Goal: Task Accomplishment & Management: Use online tool/utility

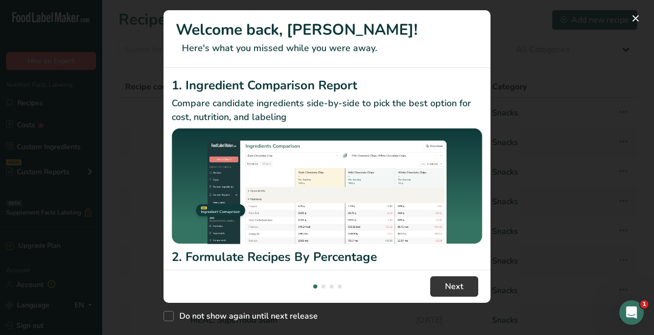
click at [636, 27] on div "Welcome back, [PERSON_NAME]! Here's what you missed while you were away. 1. Ing…" at bounding box center [327, 167] width 654 height 335
click at [642, 20] on button "New Features" at bounding box center [636, 18] width 16 height 16
click at [636, 20] on button "New Features" at bounding box center [636, 18] width 16 height 16
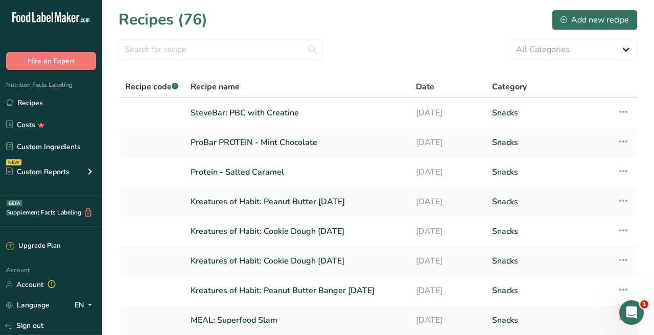
click at [636, 20] on div "New Features" at bounding box center [327, 167] width 654 height 335
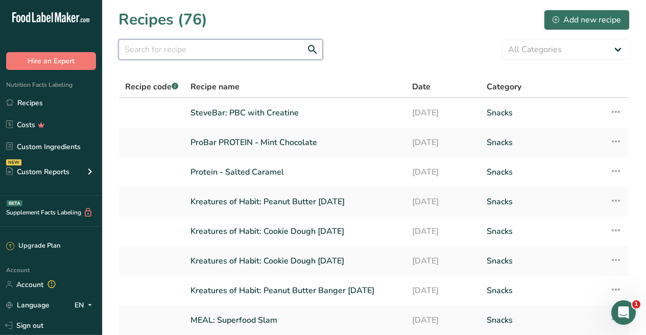
click at [253, 56] on input "text" at bounding box center [221, 49] width 204 height 20
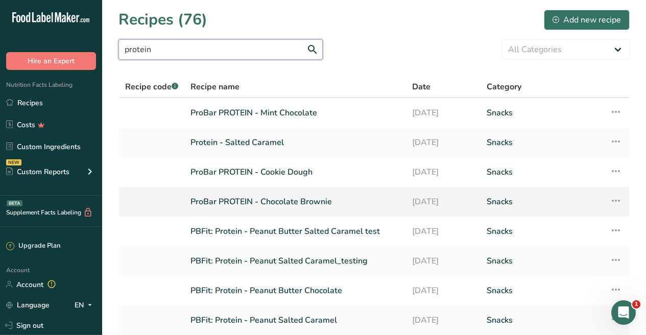
type input "protein"
click at [271, 203] on link "ProBar PROTEIN - Chocolate Brownie" at bounding box center [296, 201] width 210 height 21
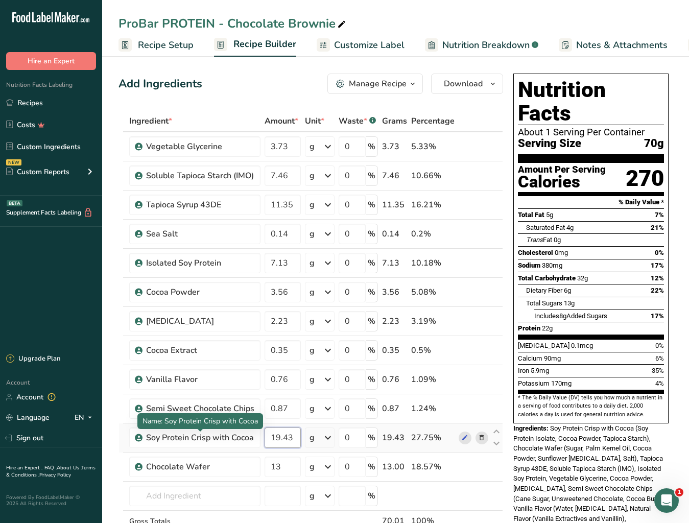
click at [282, 335] on input "19.43" at bounding box center [283, 438] width 36 height 20
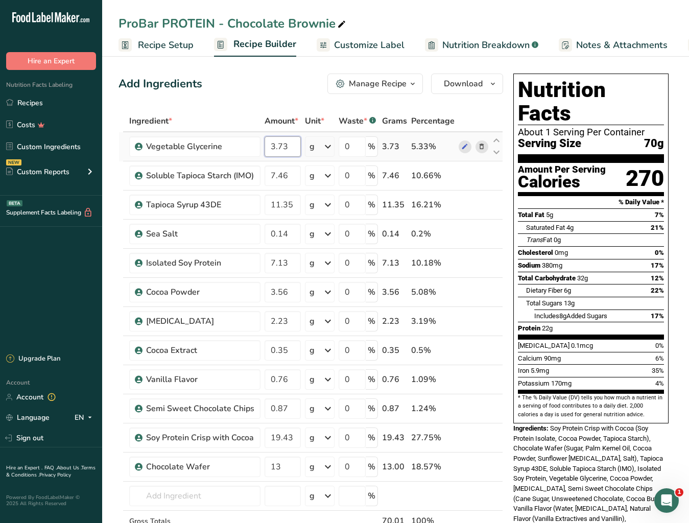
click at [295, 149] on div "Ingredient * Amount * Unit * Waste * .a-a{fill:#347362;}.b-a{fill:#fff;} Grams …" at bounding box center [311, 342] width 385 height 464
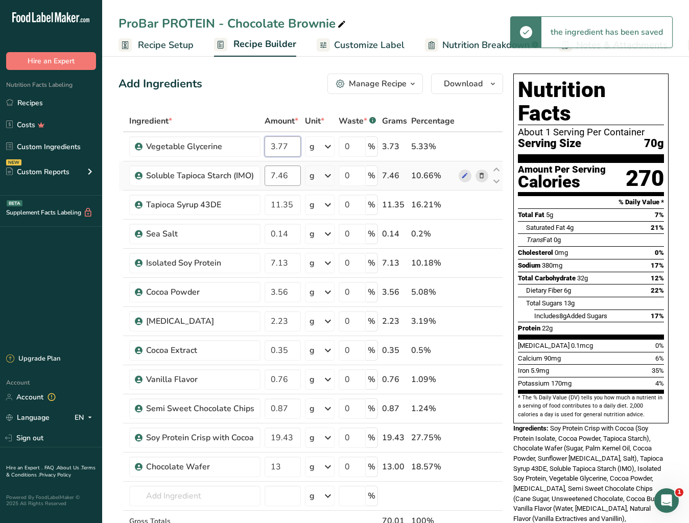
type input "3.73"
click at [290, 175] on div "Ingredient * Amount * Unit * Waste * .a-a{fill:#347362;}.b-a{fill:#fff;} Grams …" at bounding box center [311, 342] width 385 height 464
type input "7"
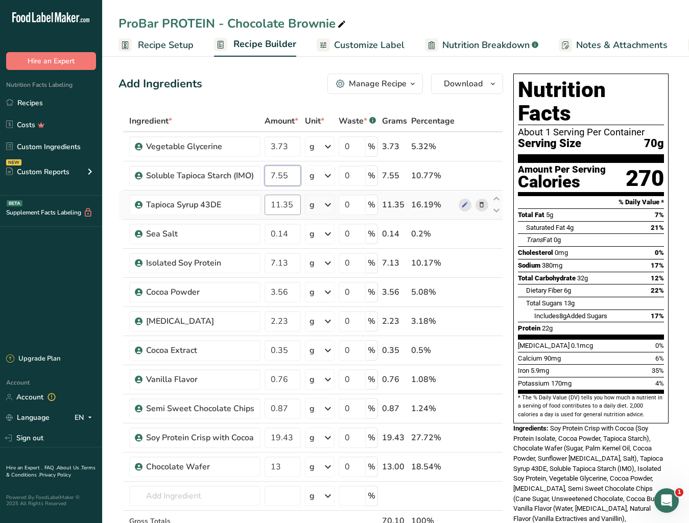
type input "7.55"
click at [289, 202] on div "Ingredient * Amount * Unit * Waste * .a-a{fill:#347362;}.b-a{fill:#fff;} Grams …" at bounding box center [311, 342] width 385 height 464
drag, startPoint x: 294, startPoint y: 206, endPoint x: 256, endPoint y: 206, distance: 37.8
click at [256, 206] on tr "Tapioca Syrup 43DE 11.35 g Weight Units g kg mg See more Volume Units l Volume …" at bounding box center [311, 205] width 384 height 29
type input "13.10"
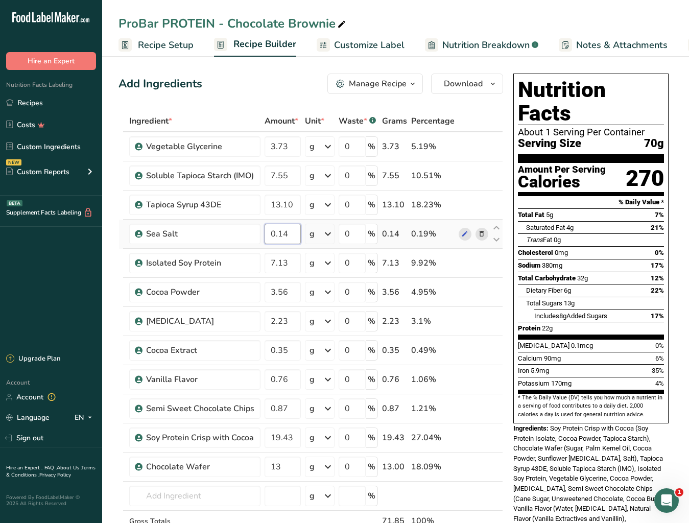
click at [284, 234] on div "Ingredient * Amount * Unit * Waste * .a-a{fill:#347362;}.b-a{fill:#fff;} Grams …" at bounding box center [311, 342] width 385 height 464
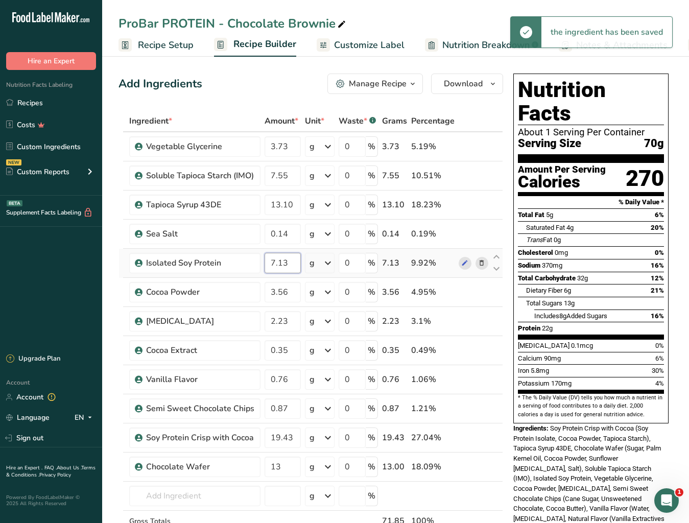
click at [292, 265] on div "Ingredient * Amount * Unit * Waste * .a-a{fill:#347362;}.b-a{fill:#fff;} Grams …" at bounding box center [311, 342] width 385 height 464
drag, startPoint x: 297, startPoint y: 267, endPoint x: 266, endPoint y: 266, distance: 31.2
click at [266, 266] on input "7.13" at bounding box center [283, 263] width 36 height 20
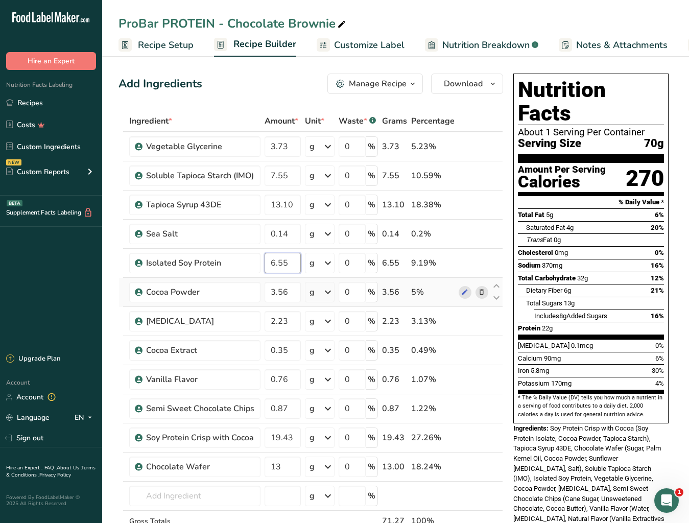
type input "6.55"
click at [292, 282] on div "Ingredient * Amount * Unit * Waste * .a-a{fill:#347362;}.b-a{fill:#fff;} Grams …" at bounding box center [311, 342] width 385 height 464
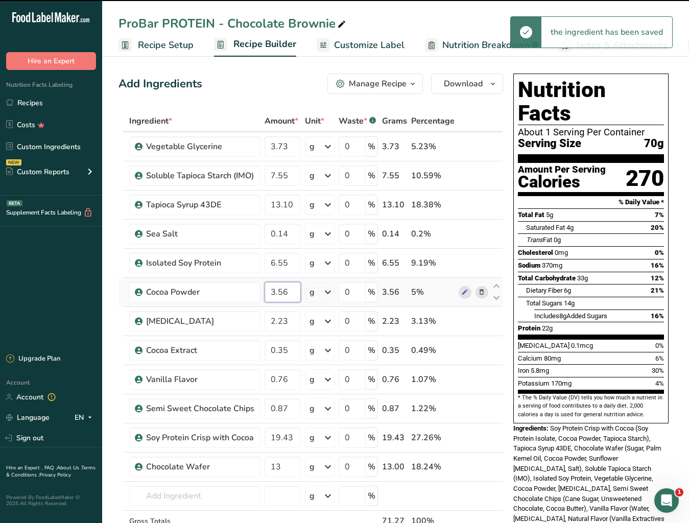
click at [290, 294] on input "3.56" at bounding box center [283, 292] width 36 height 20
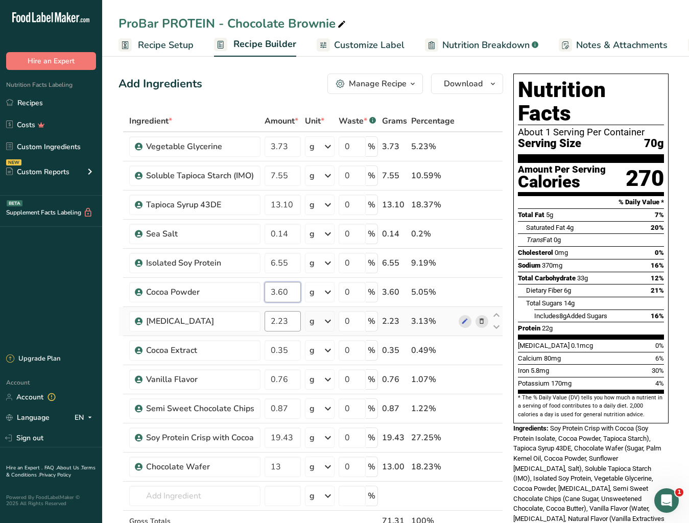
type input "3.60"
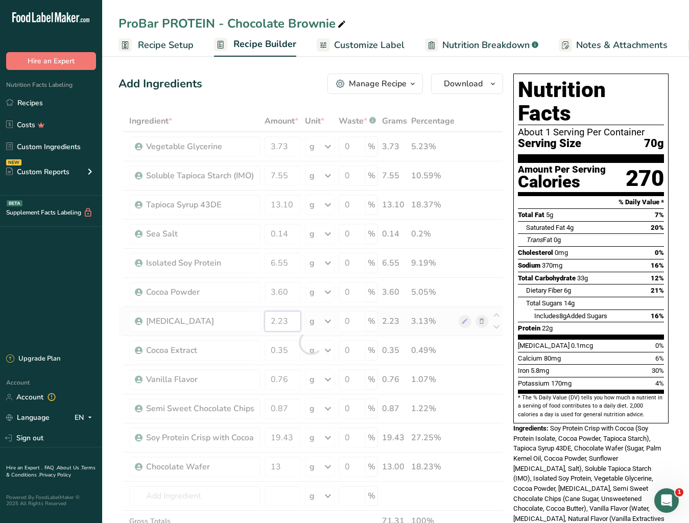
click at [294, 323] on div "Ingredient * Amount * Unit * Waste * .a-a{fill:#347362;}.b-a{fill:#fff;} Grams …" at bounding box center [311, 342] width 385 height 464
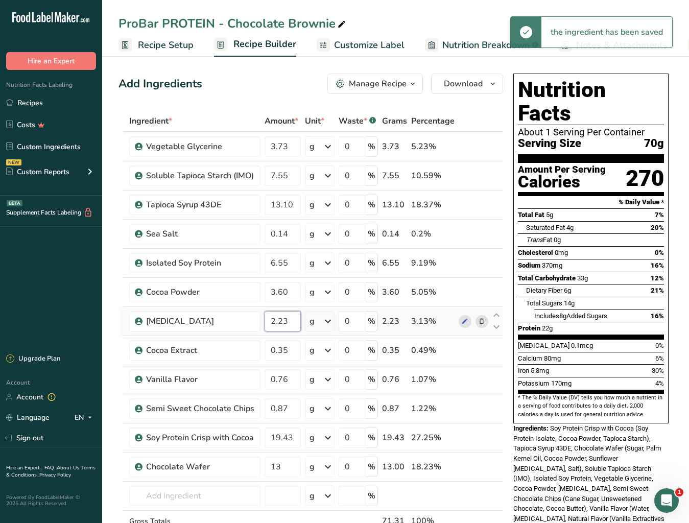
click at [294, 323] on input "2.23" at bounding box center [283, 321] width 36 height 20
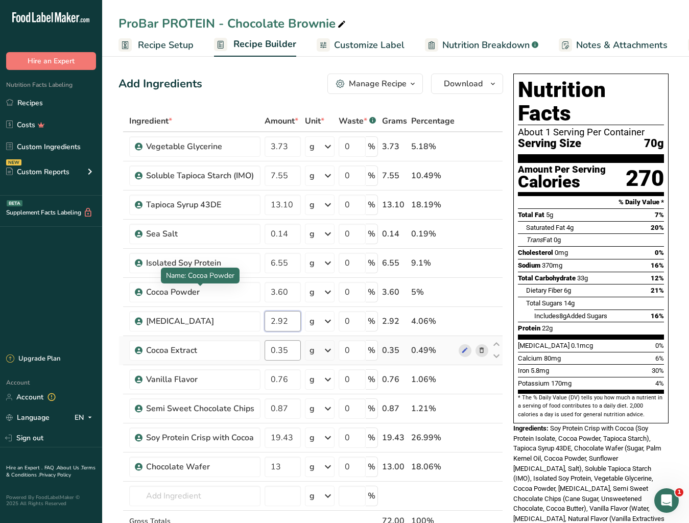
type input "2.92"
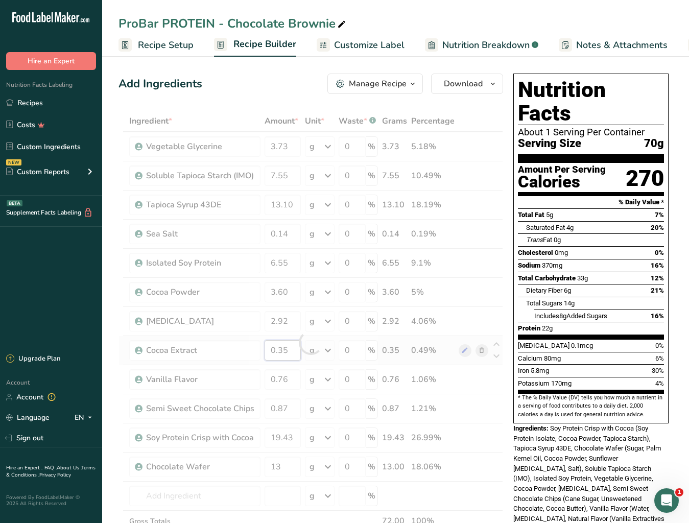
click at [293, 335] on div "Ingredient * Amount * Unit * Waste * .a-a{fill:#347362;}.b-a{fill:#fff;} Grams …" at bounding box center [311, 342] width 385 height 464
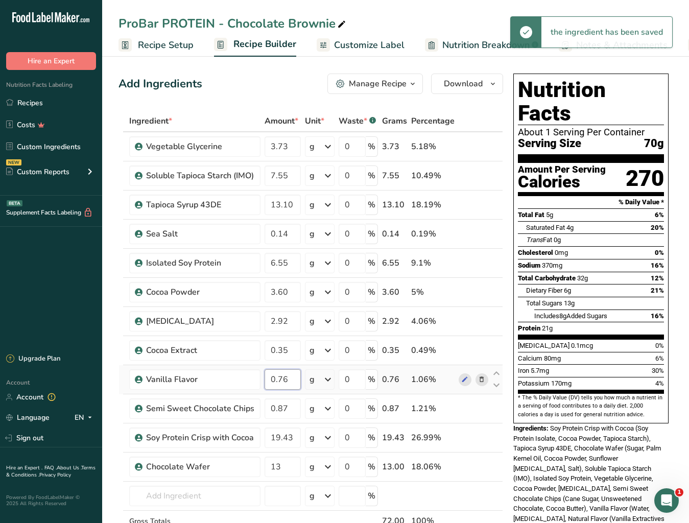
click at [293, 335] on div "Ingredient * Amount * Unit * Waste * .a-a{fill:#347362;}.b-a{fill:#fff;} Grams …" at bounding box center [311, 342] width 385 height 464
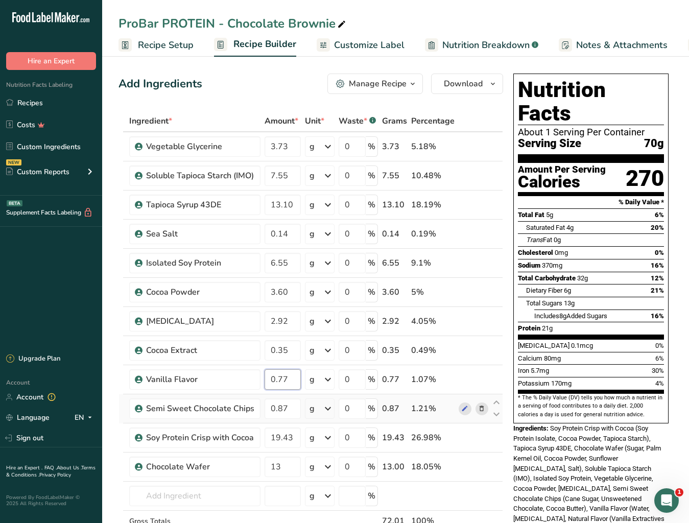
type input "0.77"
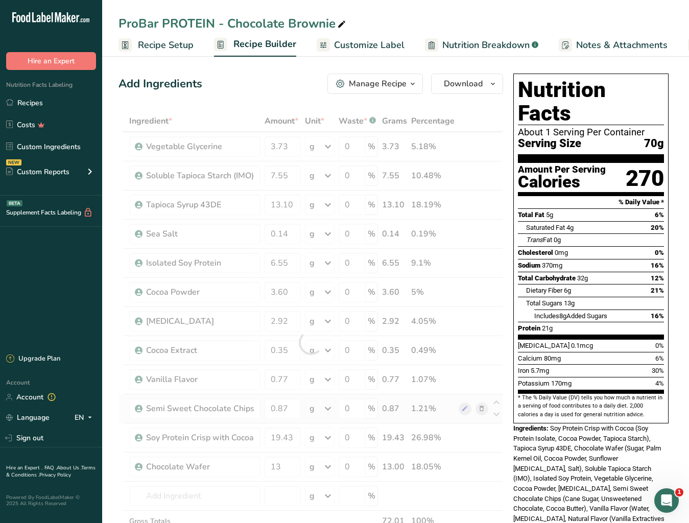
click at [293, 335] on div "Ingredient * Amount * Unit * Waste * .a-a{fill:#347362;}.b-a{fill:#fff;} Grams …" at bounding box center [311, 342] width 385 height 464
click at [293, 335] on div at bounding box center [311, 342] width 385 height 464
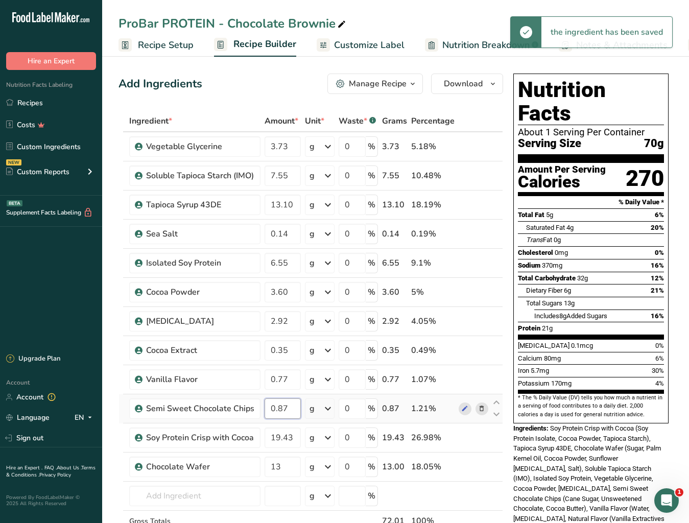
click at [295, 335] on input "0.87" at bounding box center [283, 409] width 36 height 20
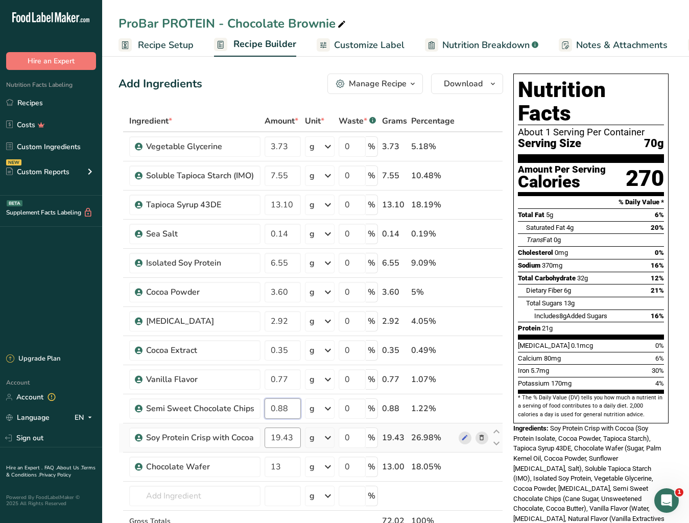
type input "0.88"
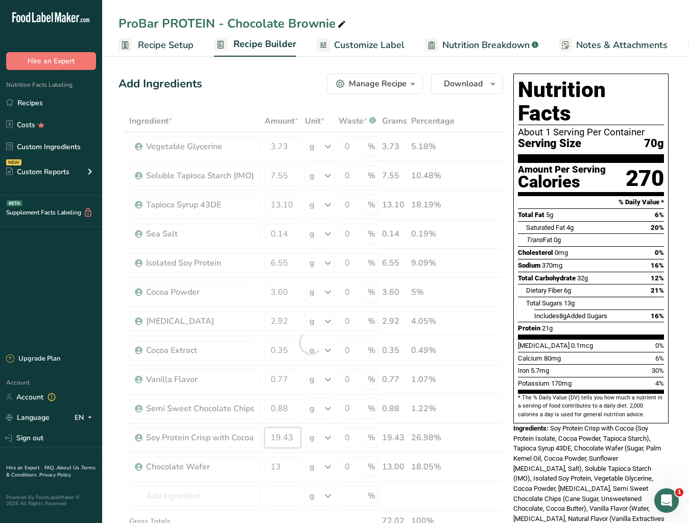
click at [296, 335] on div "Ingredient * Amount * Unit * Waste * .a-a{fill:#347362;}.b-a{fill:#fff;} Grams …" at bounding box center [311, 342] width 385 height 464
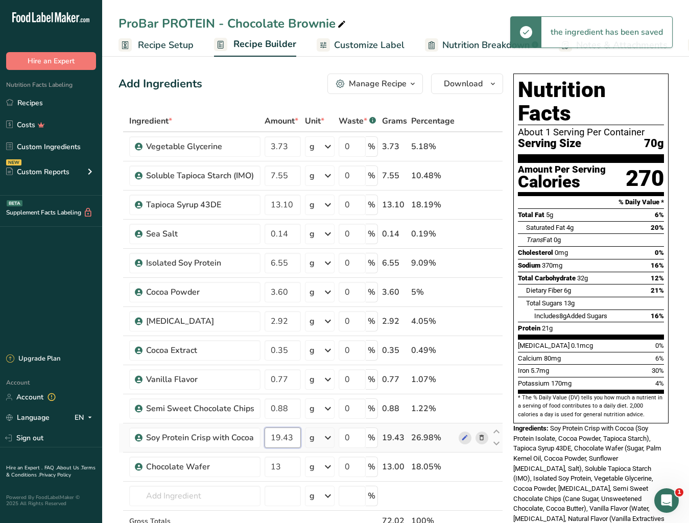
drag, startPoint x: 275, startPoint y: 439, endPoint x: 307, endPoint y: 442, distance: 31.8
click at [307, 335] on tr "Soy Protein Crisp with Cocoa 19.43 g Weight Units g kg mg See more Volume Units…" at bounding box center [311, 438] width 384 height 29
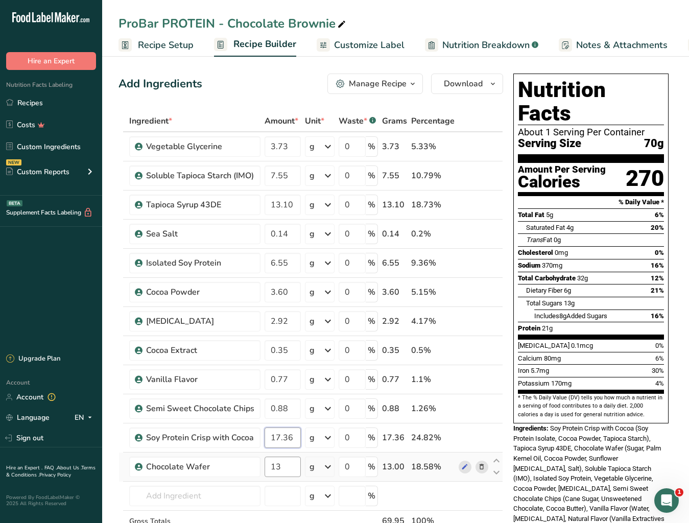
type input "17.36"
click at [291, 335] on div "Ingredient * Amount * Unit * Waste * .a-a{fill:#347362;}.b-a{fill:#fff;} Grams …" at bounding box center [311, 342] width 385 height 464
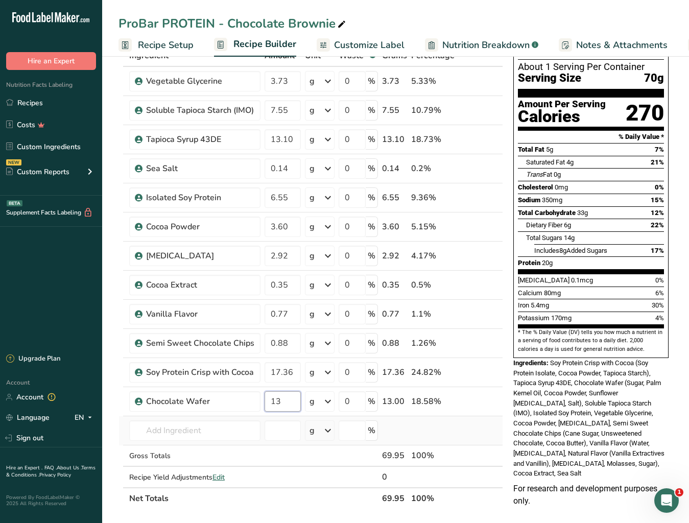
scroll to position [63, 0]
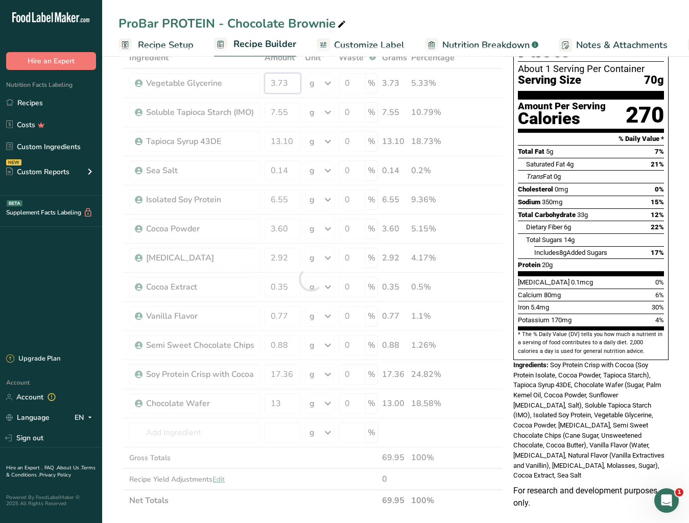
click at [297, 86] on div "Ingredient * Amount * Unit * Waste * .a-a{fill:#347362;}.b-a{fill:#fff;} Grams …" at bounding box center [311, 279] width 385 height 464
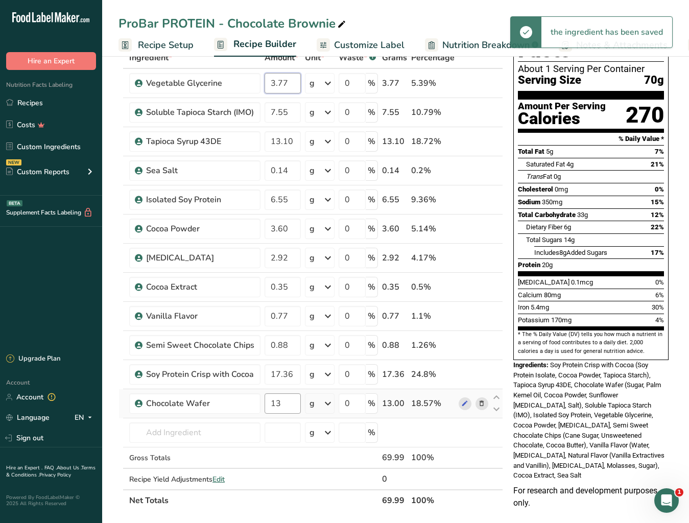
type input "3.77"
click at [292, 335] on div "Ingredient * Amount * Unit * Waste * .a-a{fill:#347362;}.b-a{fill:#fff;} Grams …" at bounding box center [311, 279] width 385 height 464
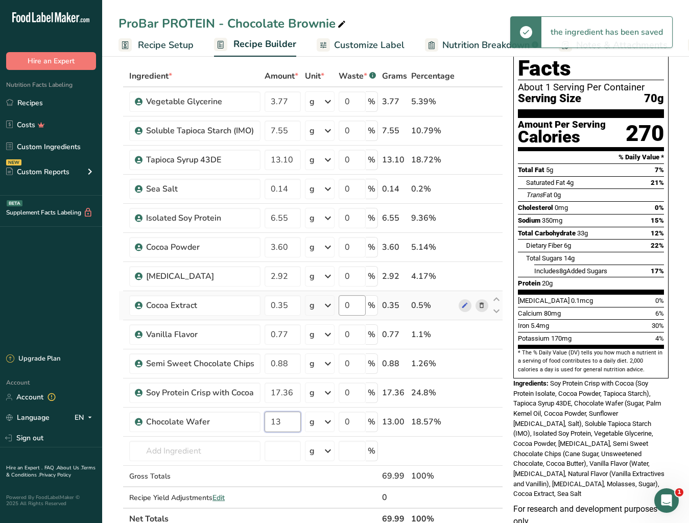
scroll to position [43, 0]
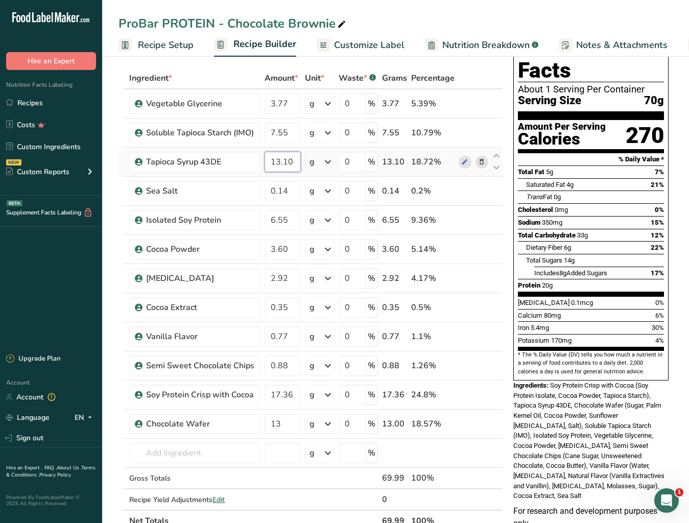
click at [295, 163] on div "Ingredient * Amount * Unit * Waste * .a-a{fill:#347362;}.b-a{fill:#fff;} Grams …" at bounding box center [311, 299] width 385 height 464
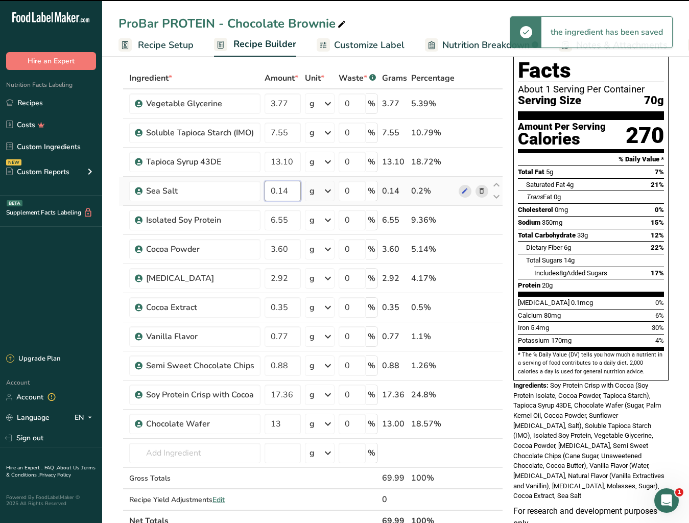
click at [291, 190] on div "Ingredient * Amount * Unit * Waste * .a-a{fill:#347362;}.b-a{fill:#fff;} Grams …" at bounding box center [311, 299] width 385 height 464
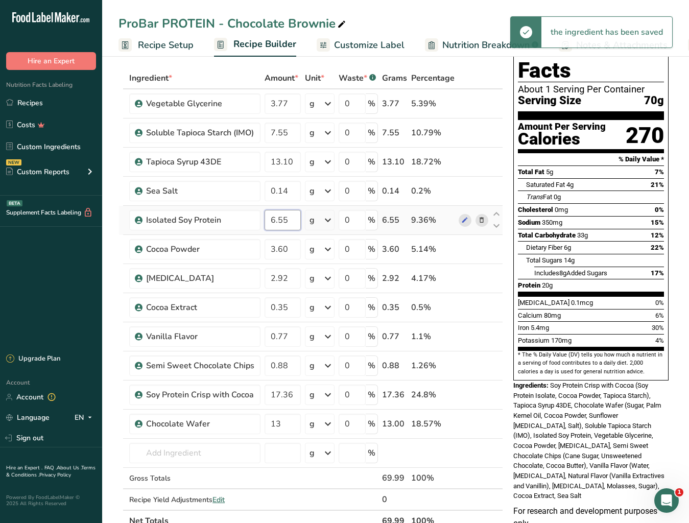
click at [295, 220] on div "Ingredient * Amount * Unit * Waste * .a-a{fill:#347362;}.b-a{fill:#fff;} Grams …" at bounding box center [311, 299] width 385 height 464
click at [294, 256] on div "Ingredient * Amount * Unit * Waste * .a-a{fill:#347362;}.b-a{fill:#fff;} Grams …" at bounding box center [311, 299] width 385 height 464
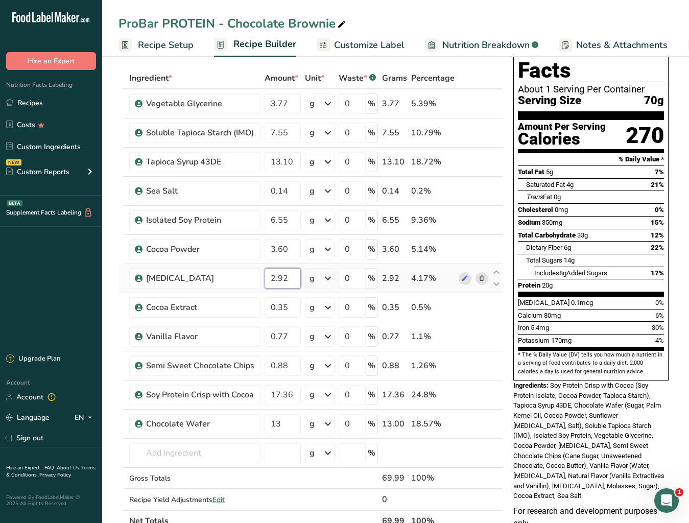
click at [291, 282] on div "Ingredient * Amount * Unit * Waste * .a-a{fill:#347362;}.b-a{fill:#fff;} Grams …" at bounding box center [311, 299] width 385 height 464
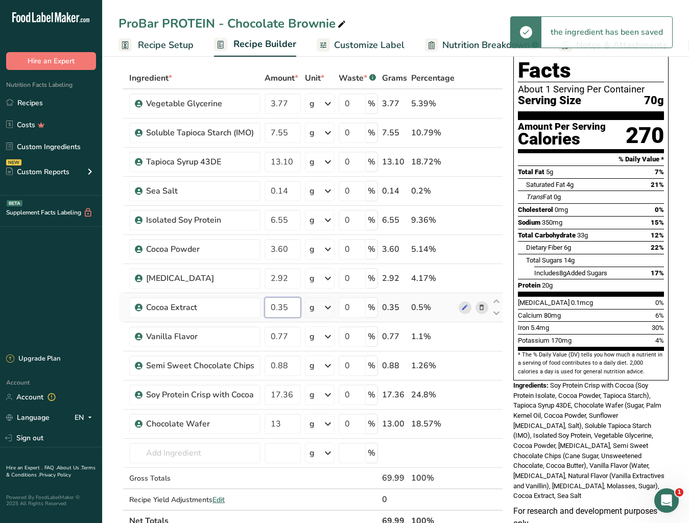
click at [298, 311] on div "Ingredient * Amount * Unit * Waste * .a-a{fill:#347362;}.b-a{fill:#fff;} Grams …" at bounding box center [311, 299] width 385 height 464
click at [295, 335] on div "Ingredient * Amount * Unit * Waste * .a-a{fill:#347362;}.b-a{fill:#fff;} Grams …" at bounding box center [311, 299] width 385 height 464
click at [291, 335] on div "Ingredient * Amount * Unit * Waste * .a-a{fill:#347362;}.b-a{fill:#fff;} Grams …" at bounding box center [311, 299] width 385 height 464
click at [293, 335] on div "Ingredient * Amount * Unit * Waste * .a-a{fill:#347362;}.b-a{fill:#fff;} Grams …" at bounding box center [311, 299] width 385 height 464
click at [298, 335] on input "17.36" at bounding box center [283, 395] width 36 height 20
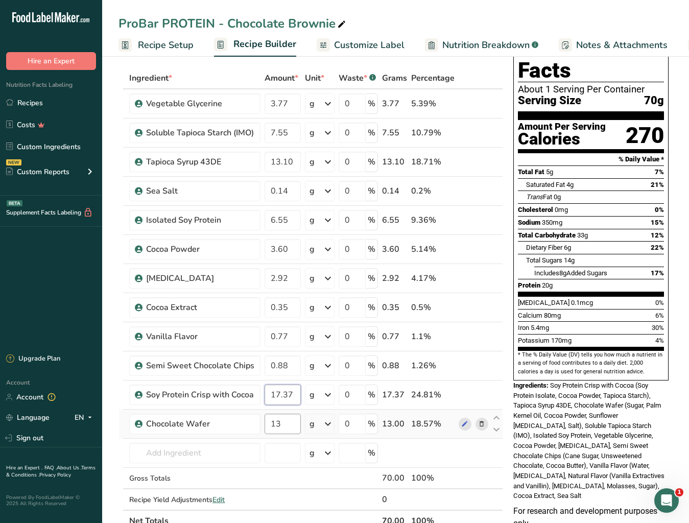
type input "17.37"
click at [287, 335] on div "Ingredient * Amount * Unit * Waste * .a-a{fill:#347362;}.b-a{fill:#fff;} Grams …" at bounding box center [311, 299] width 385 height 464
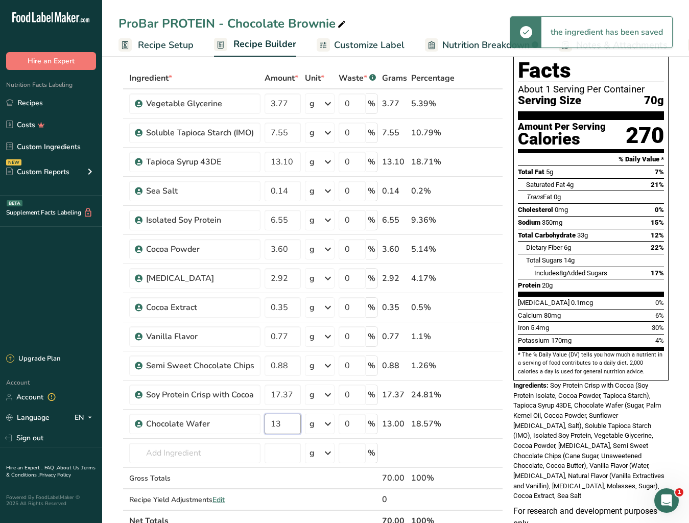
scroll to position [0, 0]
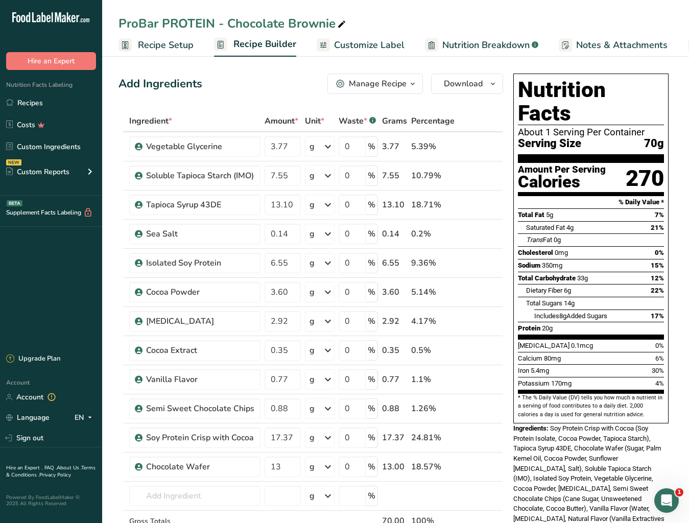
click at [412, 88] on icon "button" at bounding box center [413, 84] width 8 height 13
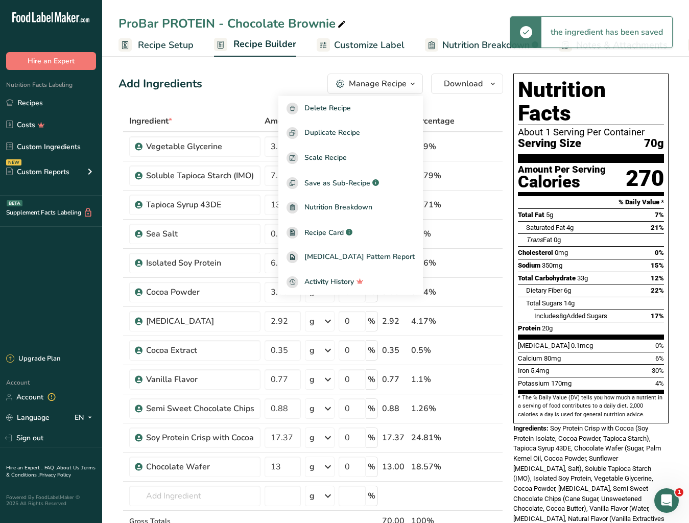
click at [168, 46] on span "Recipe Setup" at bounding box center [166, 45] width 56 height 14
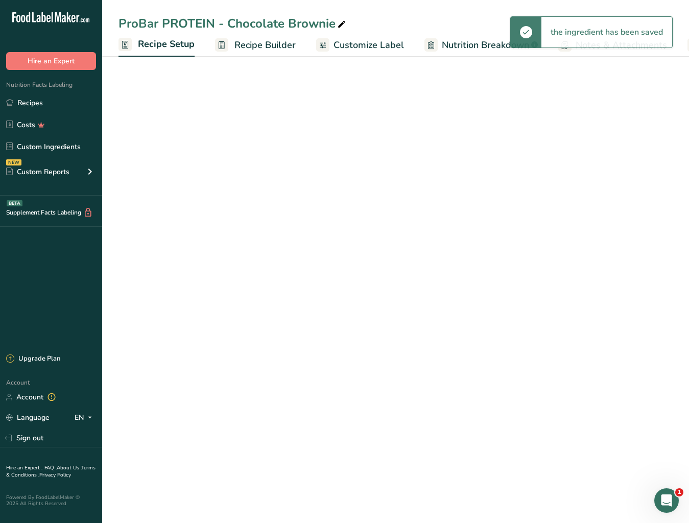
scroll to position [0, 4]
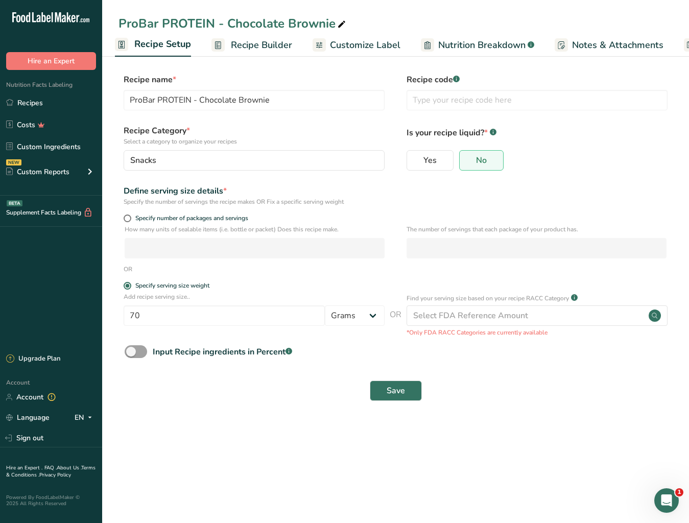
click at [263, 45] on span "Recipe Builder" at bounding box center [261, 45] width 61 height 14
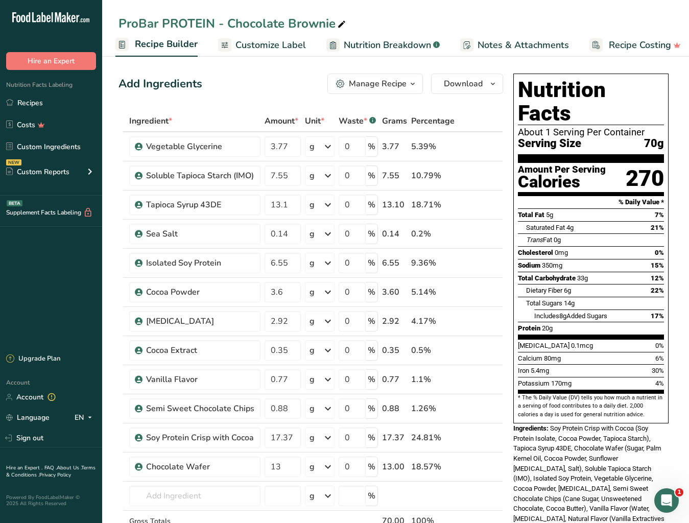
click at [271, 45] on span "Customize Label" at bounding box center [271, 45] width 71 height 14
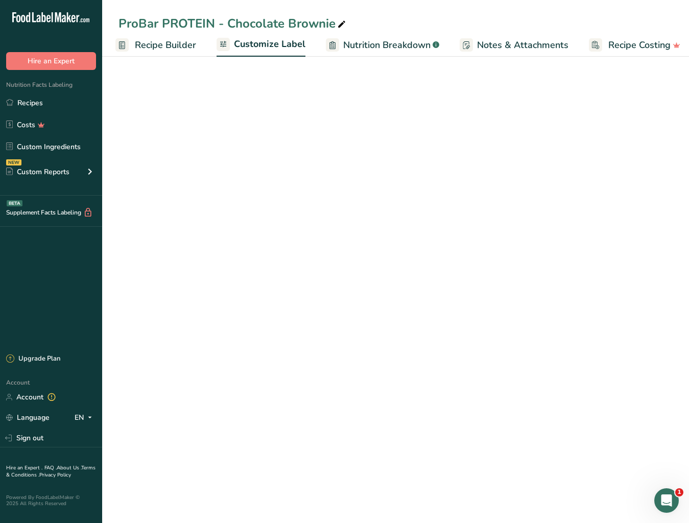
scroll to position [0, 106]
click at [155, 43] on span "Recipe Builder" at bounding box center [157, 45] width 61 height 14
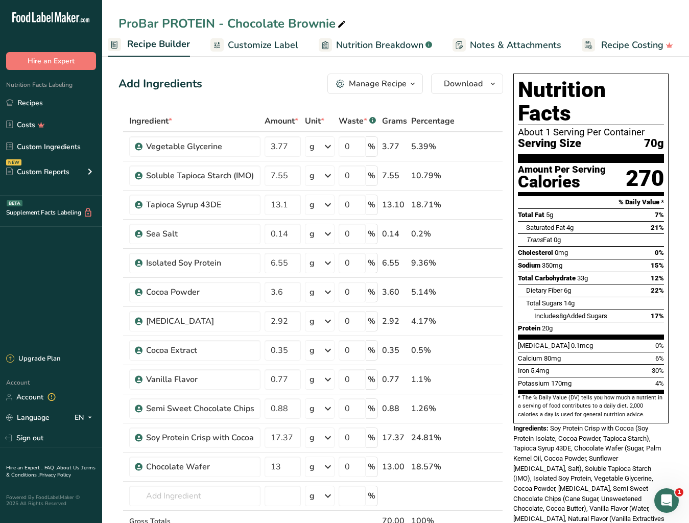
scroll to position [0, 99]
drag, startPoint x: 452, startPoint y: 90, endPoint x: 464, endPoint y: 92, distance: 11.9
click at [452, 90] on button "Download" at bounding box center [467, 84] width 72 height 20
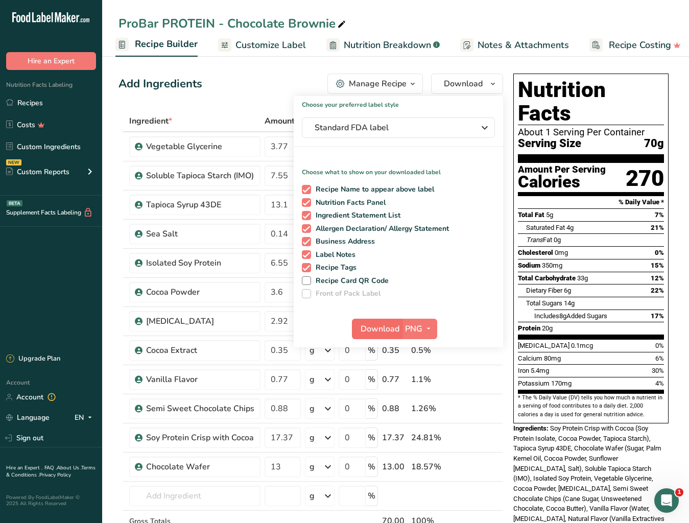
click at [365, 331] on span "Download" at bounding box center [380, 329] width 39 height 12
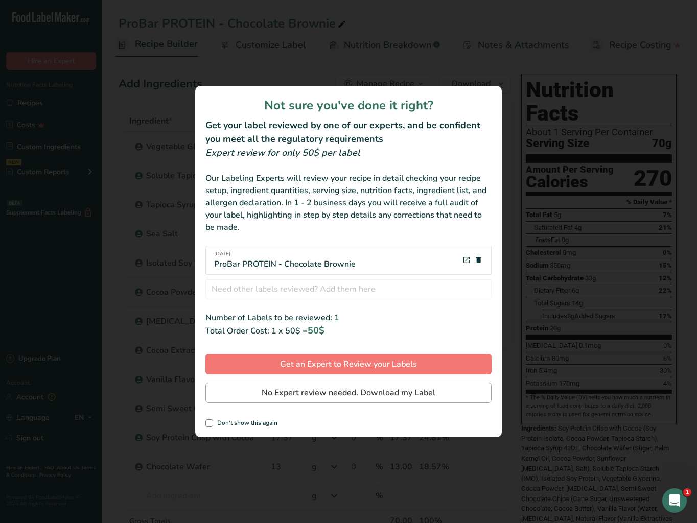
click at [374, 335] on span "No Expert review needed. Download my Label" at bounding box center [349, 393] width 174 height 12
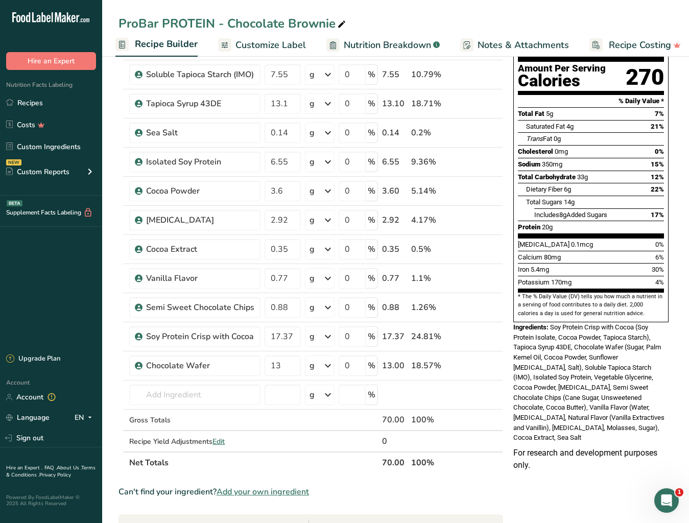
scroll to position [0, 0]
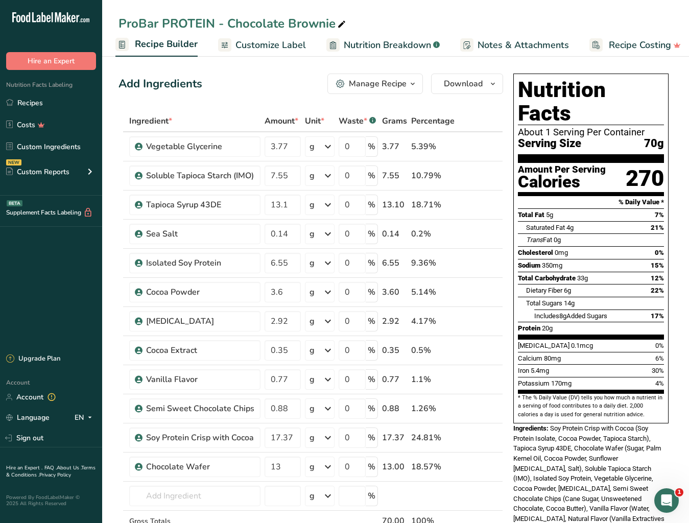
click at [398, 50] on span "Nutrition Breakdown" at bounding box center [387, 45] width 87 height 14
select select "Calories"
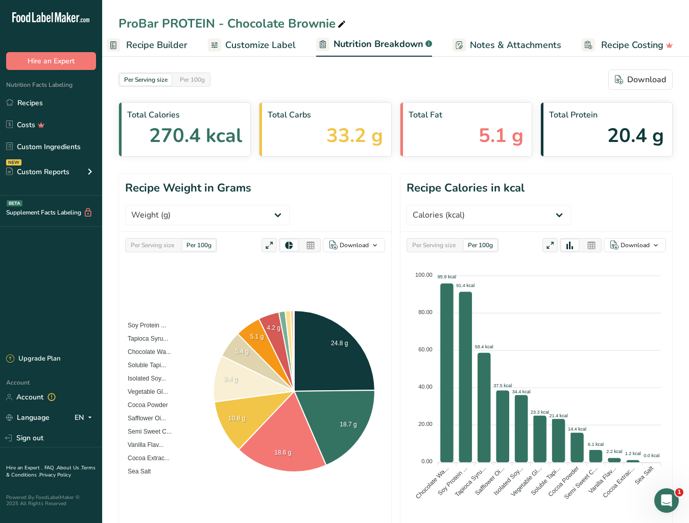
click at [271, 49] on span "Customize Label" at bounding box center [260, 45] width 71 height 14
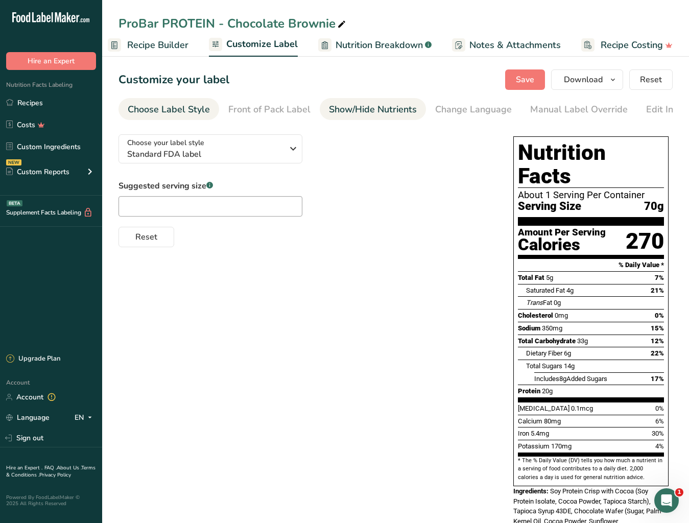
click at [369, 115] on div "Show/Hide Nutrients" at bounding box center [373, 110] width 88 height 14
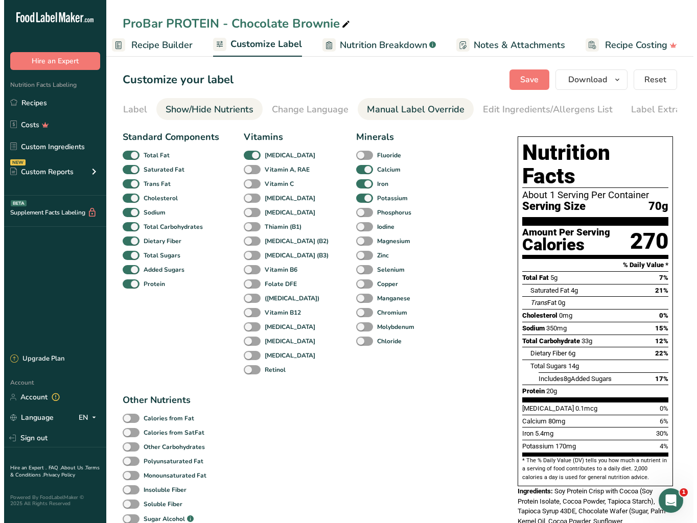
scroll to position [0, 188]
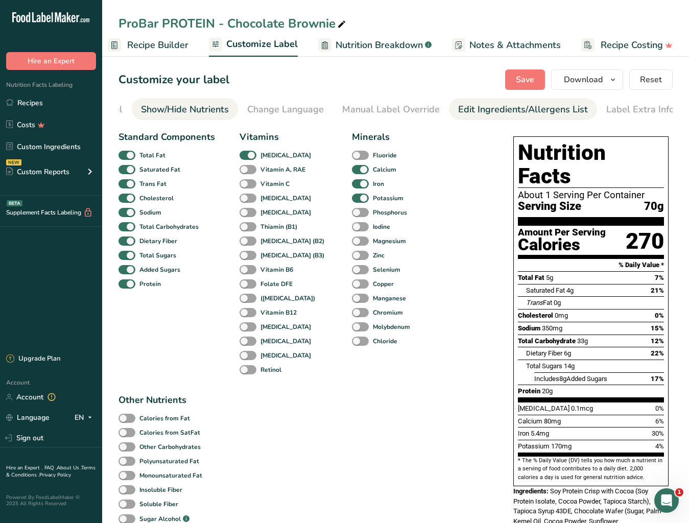
click at [493, 112] on div "Edit Ingredients/Allergens List" at bounding box center [523, 110] width 130 height 14
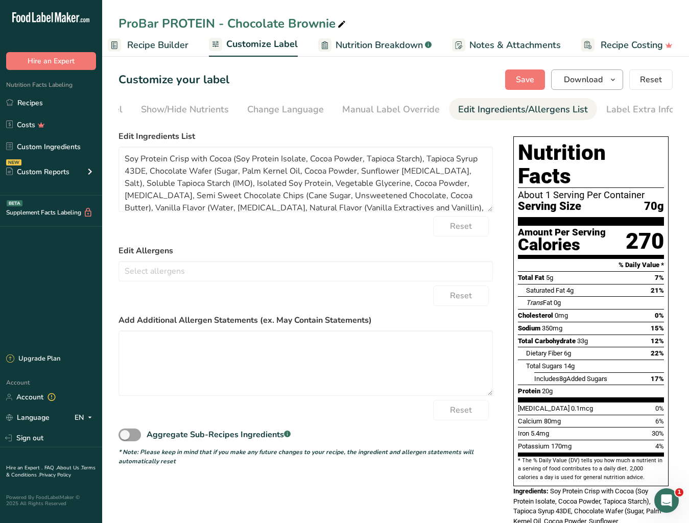
click at [596, 87] on button "Download" at bounding box center [587, 79] width 72 height 20
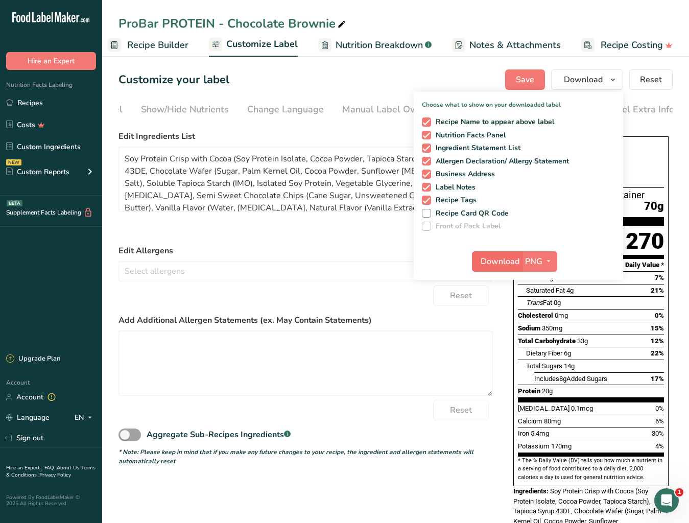
click at [498, 258] on span "Download" at bounding box center [500, 261] width 39 height 12
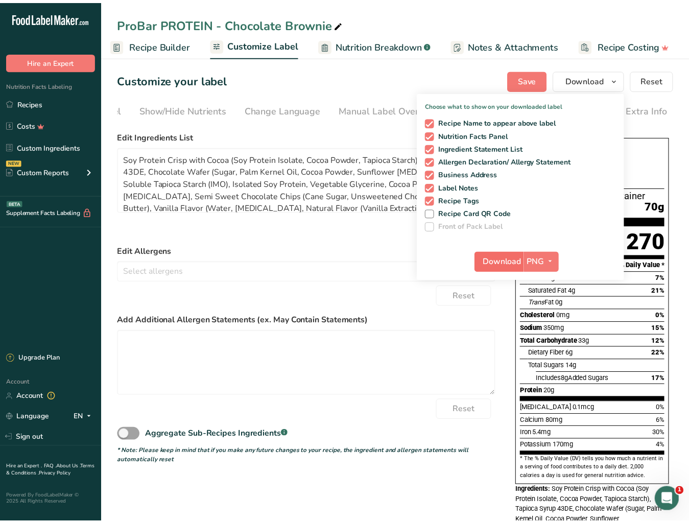
scroll to position [0, 99]
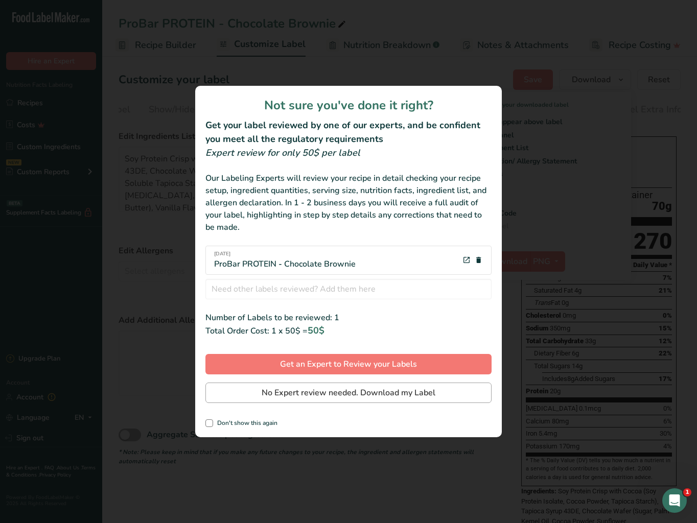
click at [324, 335] on span "No Expert review needed. Download my Label" at bounding box center [349, 393] width 174 height 12
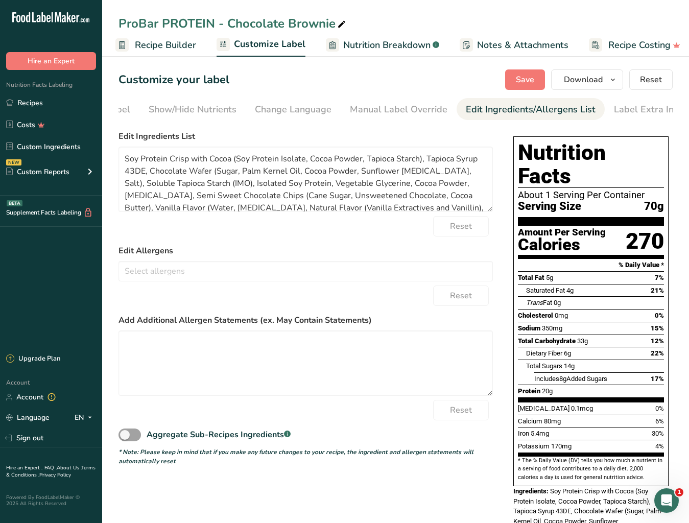
click at [582, 32] on div "ProBar PROTEIN - Chocolate Brownie" at bounding box center [395, 23] width 587 height 18
